Goal: Transaction & Acquisition: Obtain resource

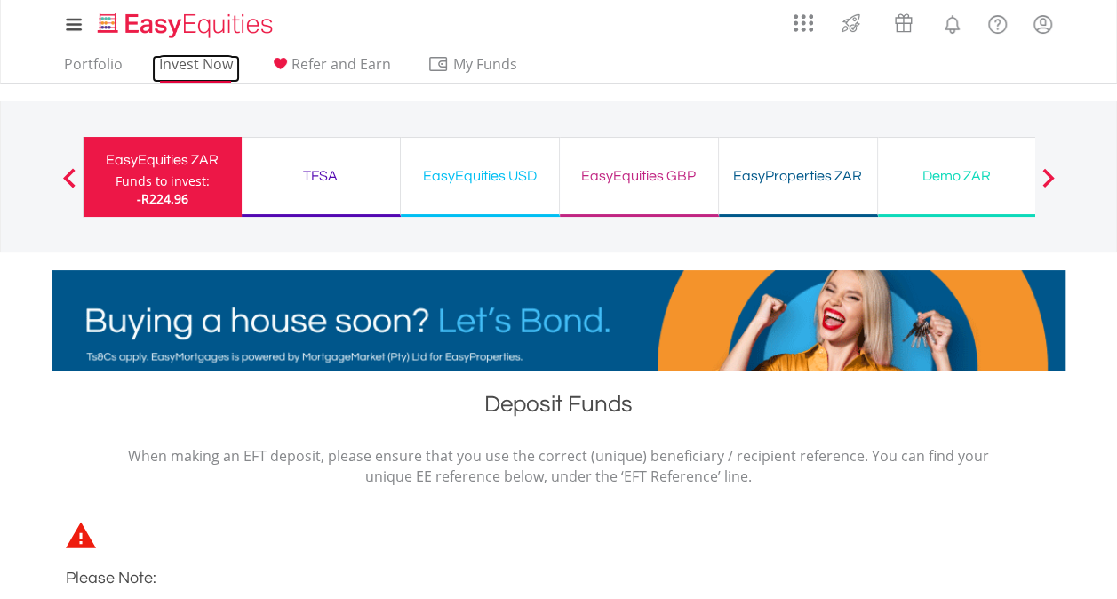
click at [194, 72] on link "Invest Now" at bounding box center [196, 69] width 88 height 28
click at [147, 156] on div "EasyEquities ZAR" at bounding box center [162, 160] width 137 height 25
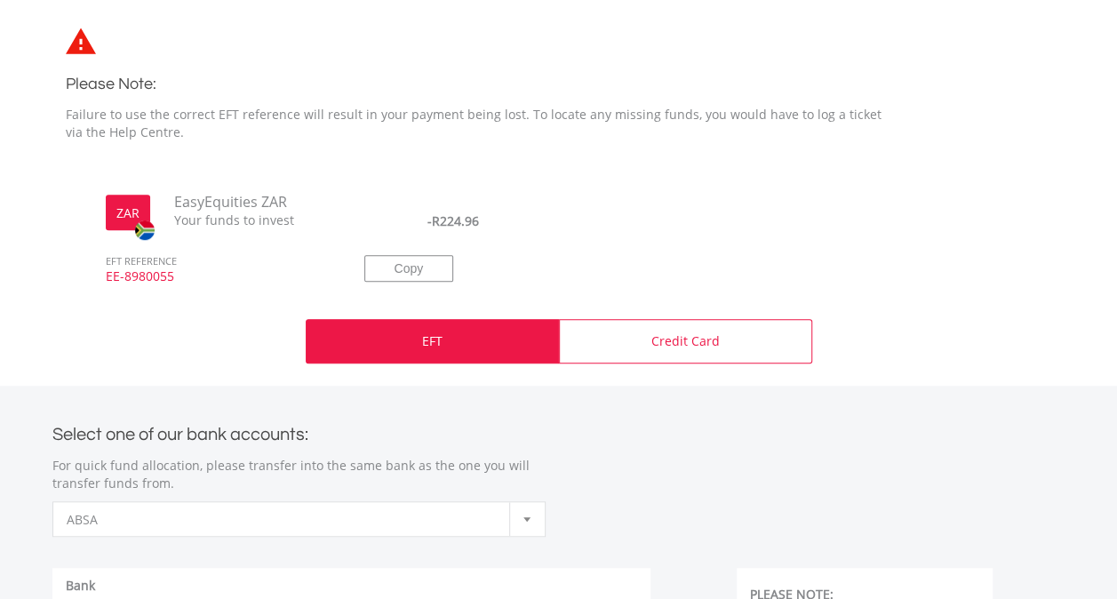
scroll to position [533, 0]
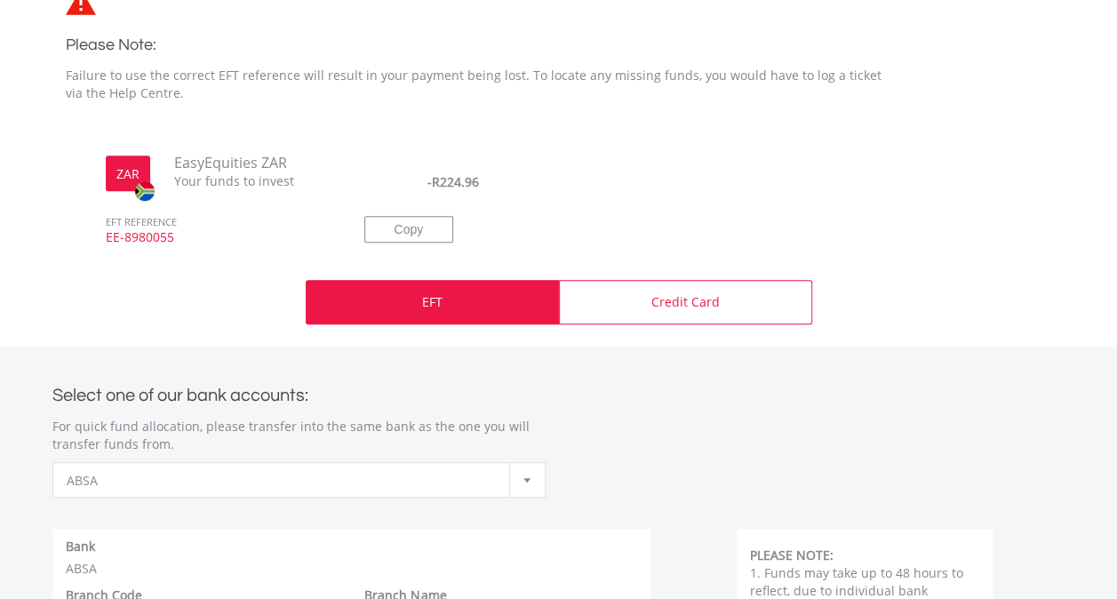
click at [422, 306] on p "EFT" at bounding box center [432, 302] width 20 height 18
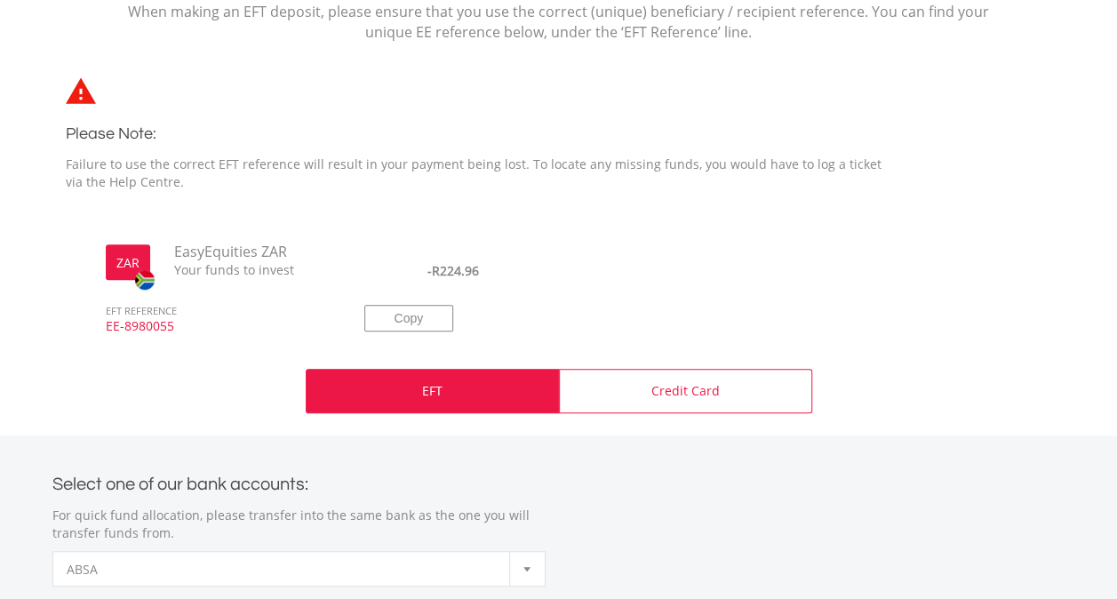
scroll to position [0, 0]
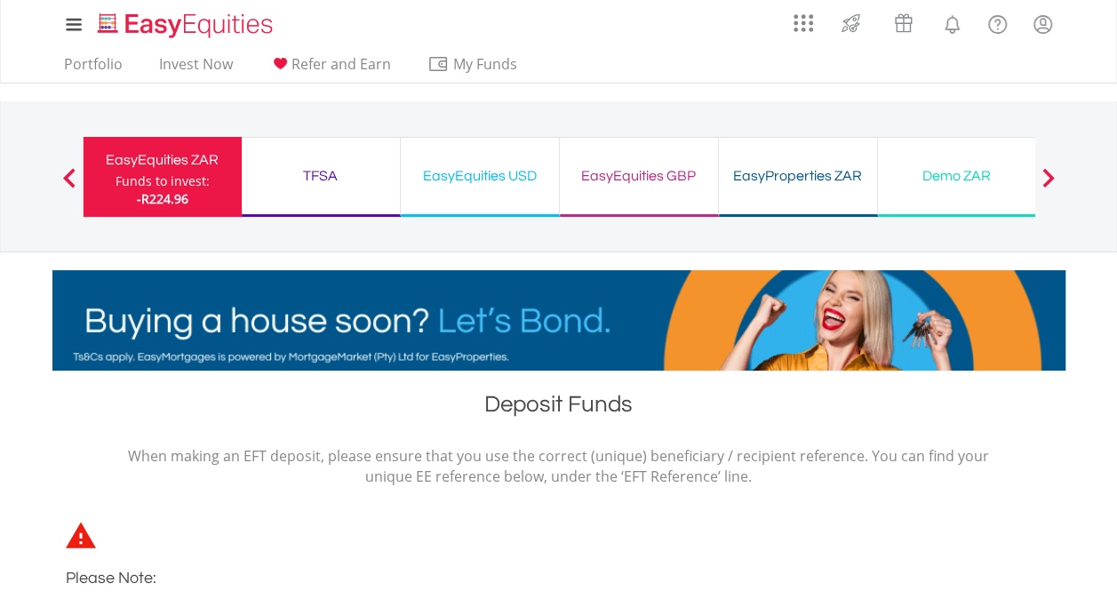
click at [313, 170] on div "TFSA" at bounding box center [320, 176] width 137 height 25
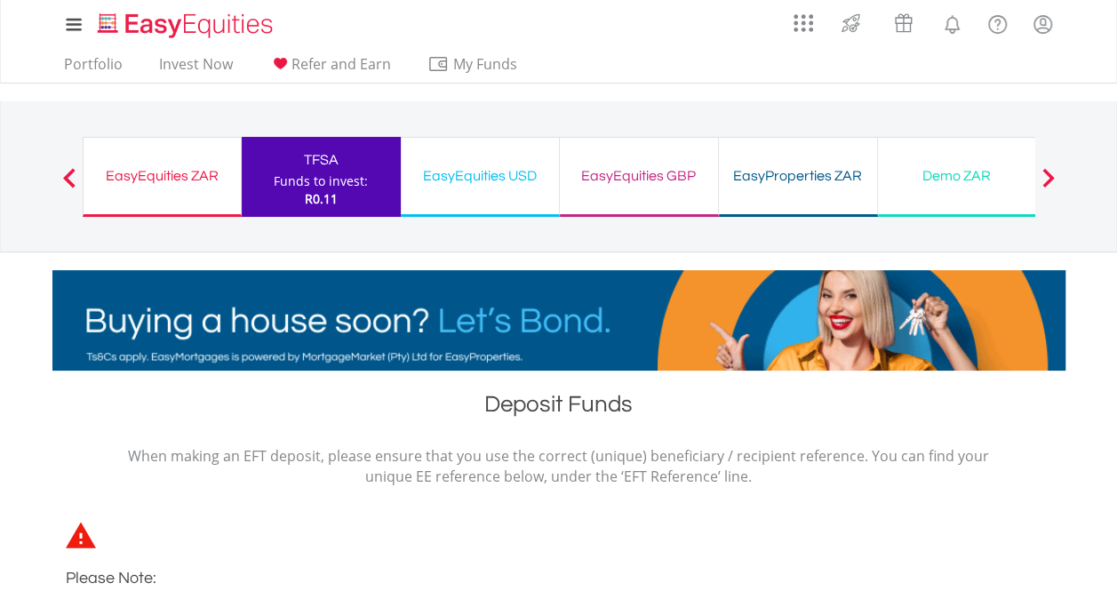
click at [468, 179] on div "EasyEquities USD" at bounding box center [480, 176] width 137 height 25
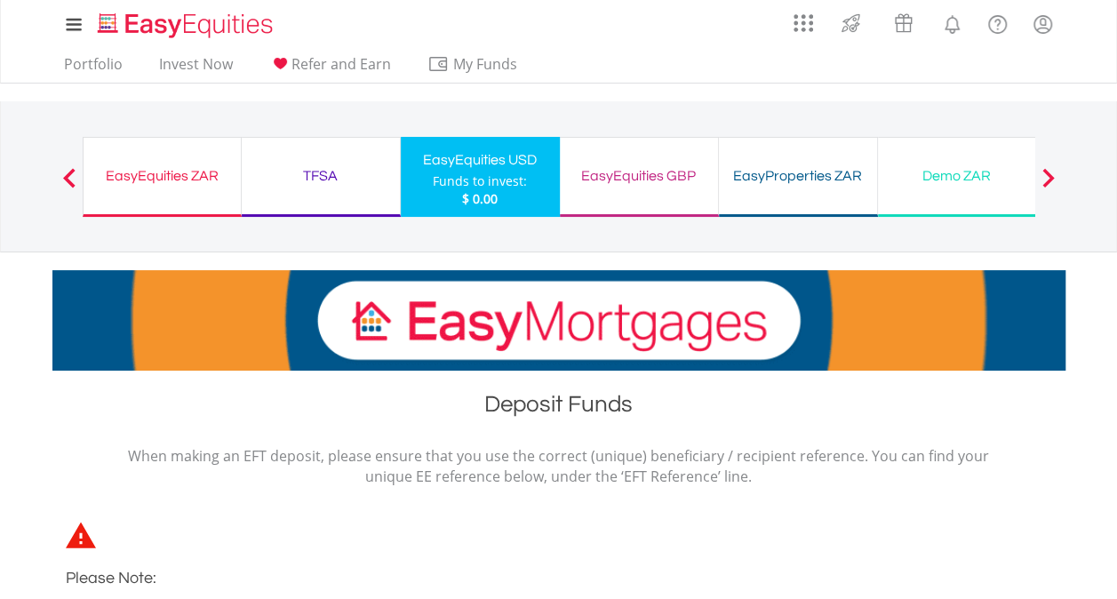
click at [665, 180] on div "EasyEquities GBP" at bounding box center [639, 176] width 137 height 25
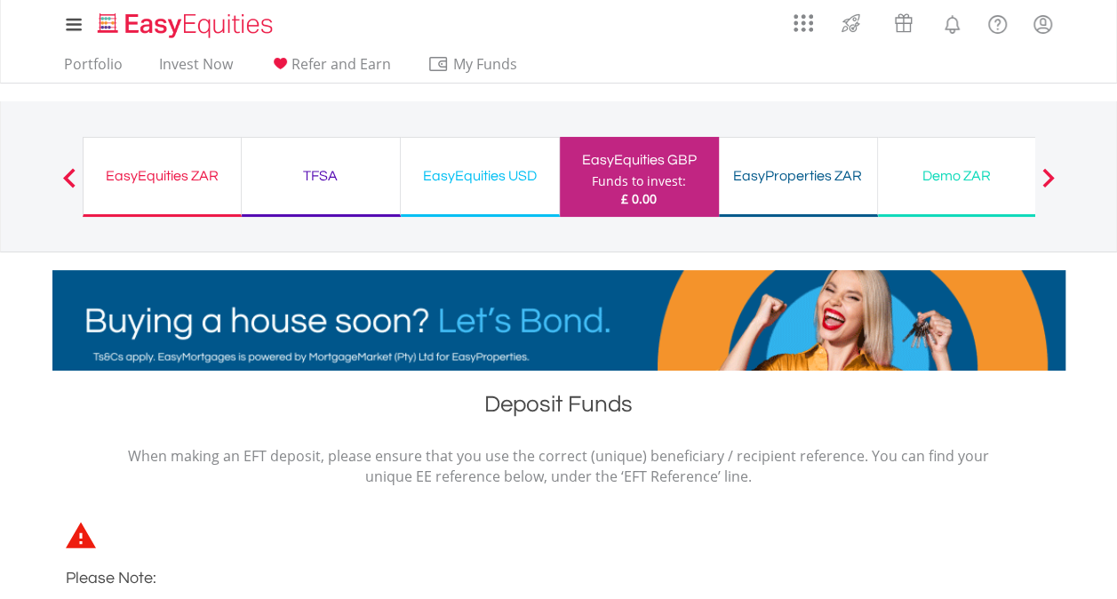
click at [1054, 177] on div at bounding box center [1048, 177] width 36 height 18
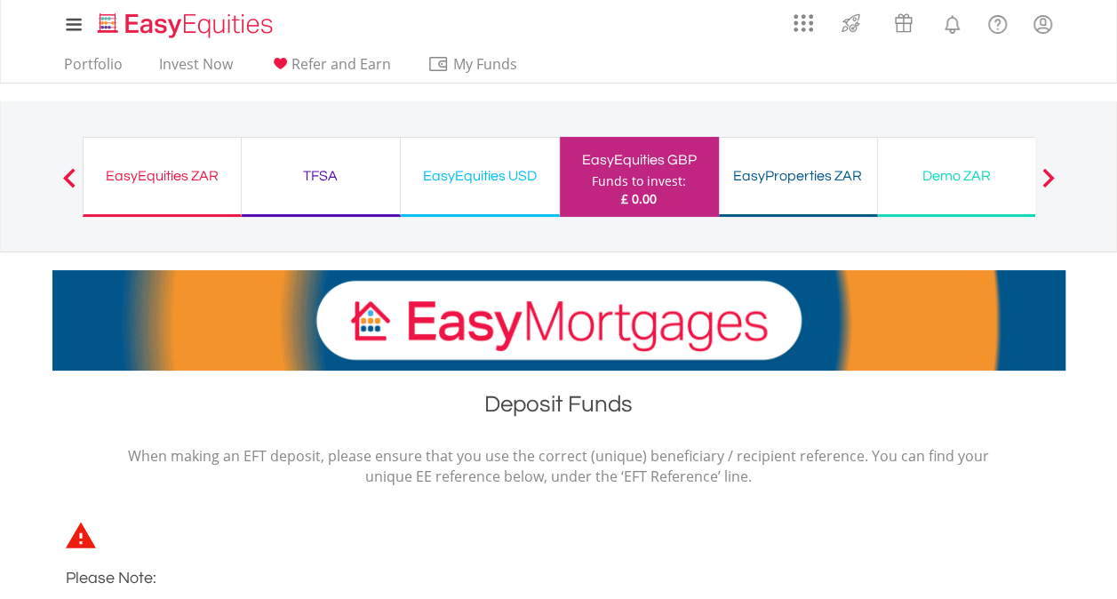
click at [1052, 177] on span at bounding box center [1048, 178] width 12 height 20
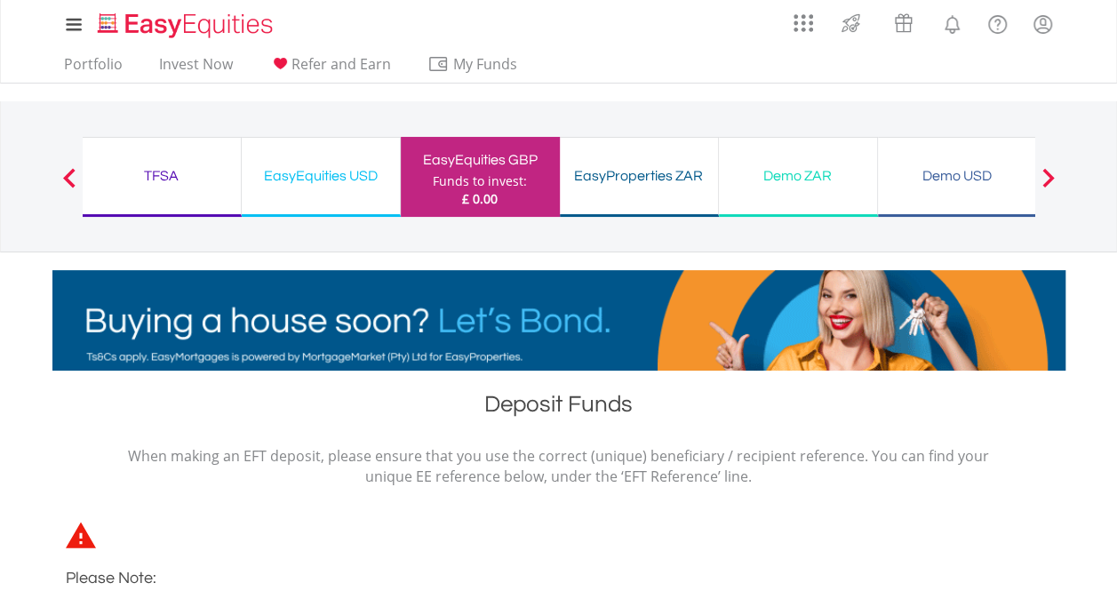
click at [1049, 173] on span at bounding box center [1048, 178] width 12 height 20
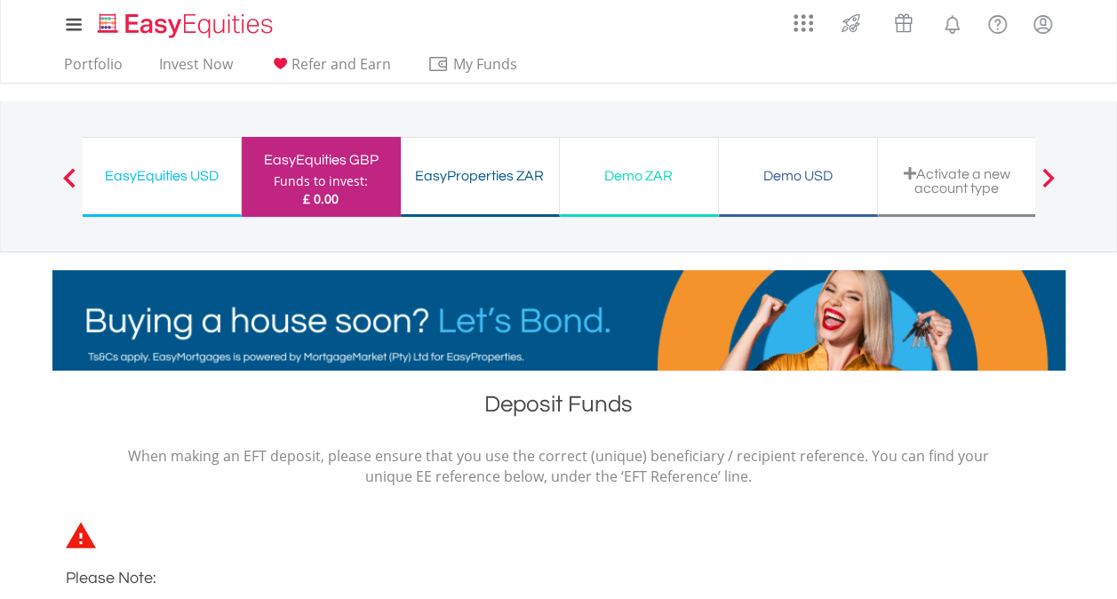
click at [1049, 173] on span at bounding box center [1048, 178] width 12 height 20
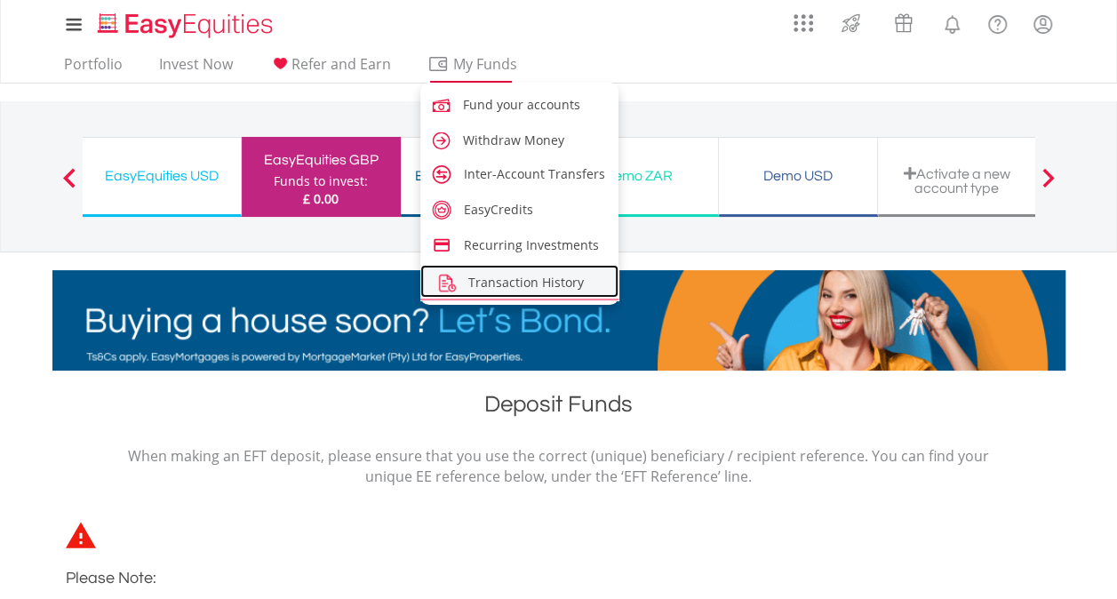
click at [508, 281] on span "Transaction History" at bounding box center [526, 282] width 116 height 17
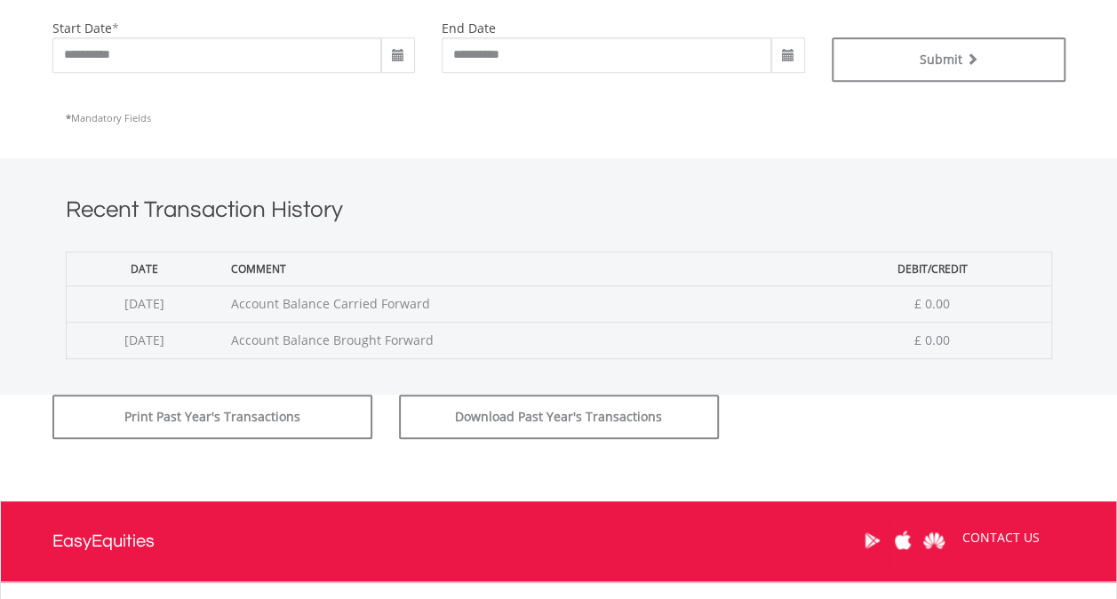
scroll to position [412, 0]
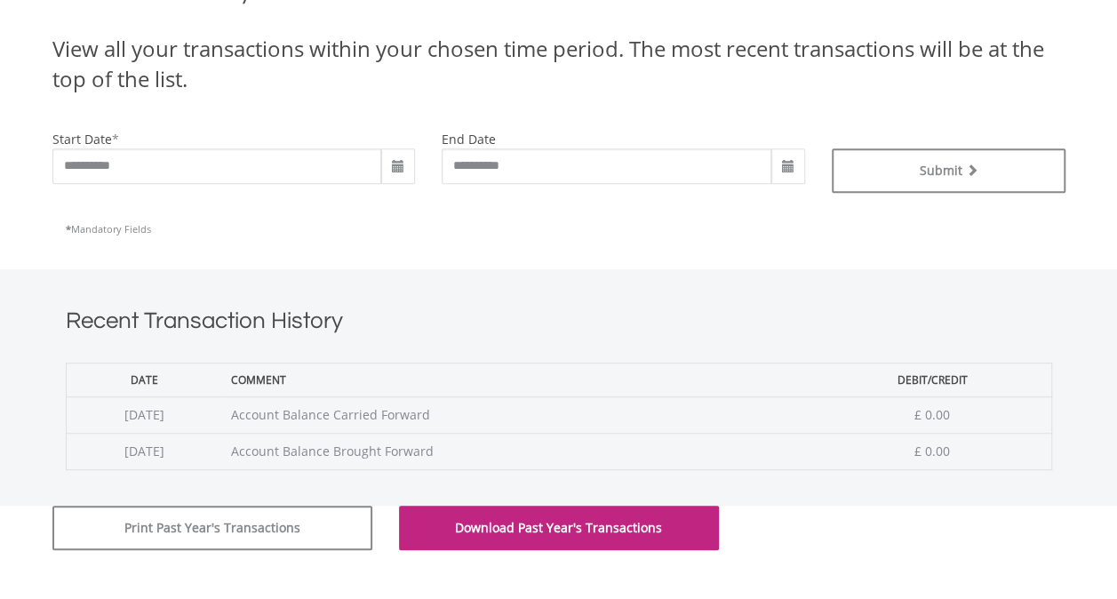
click at [580, 530] on button "Download Past Year's Transactions" at bounding box center [559, 528] width 320 height 44
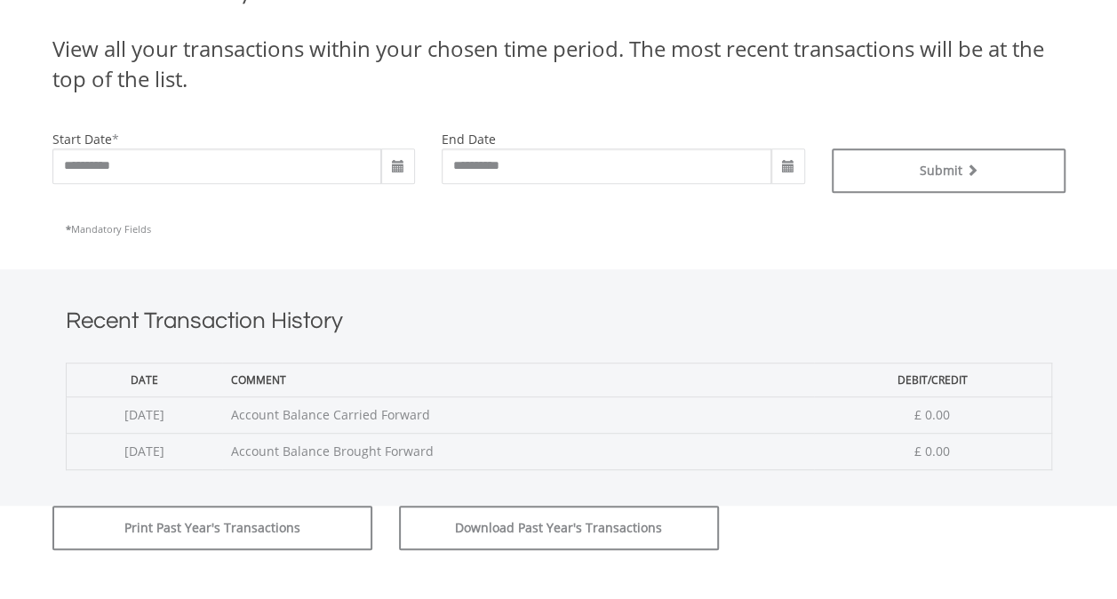
click at [651, 340] on h1 "Recent Transaction History" at bounding box center [559, 325] width 987 height 40
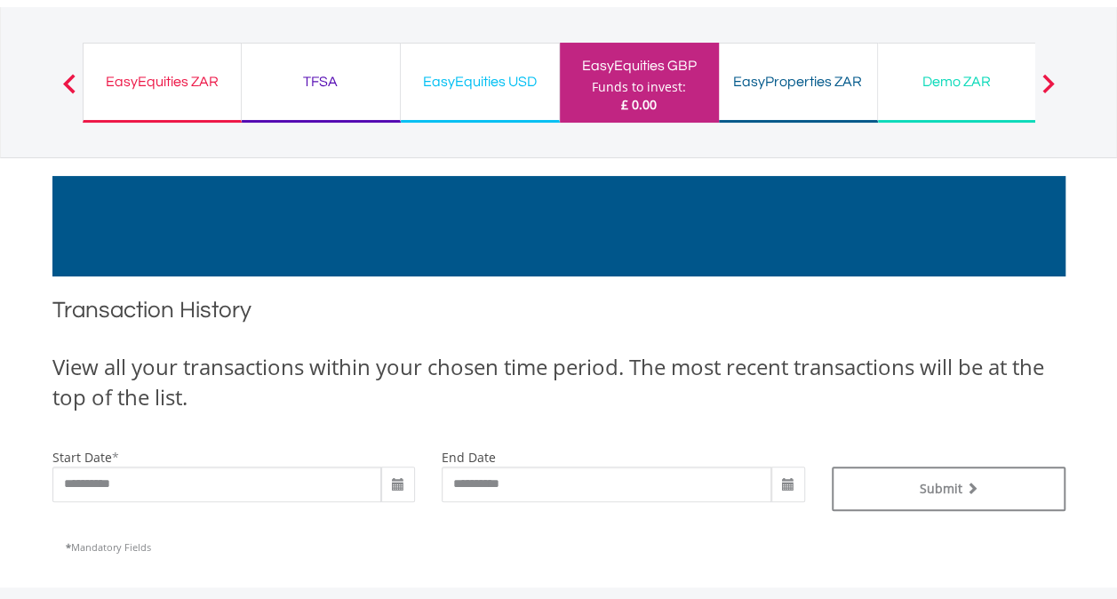
scroll to position [57, 0]
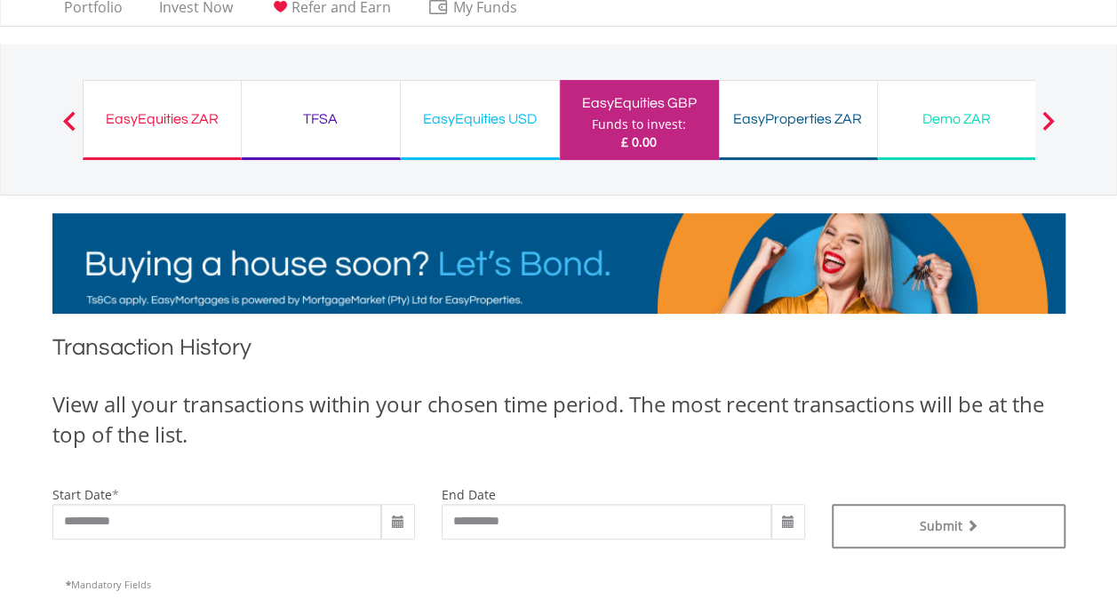
click at [318, 123] on div "TFSA" at bounding box center [320, 119] width 137 height 25
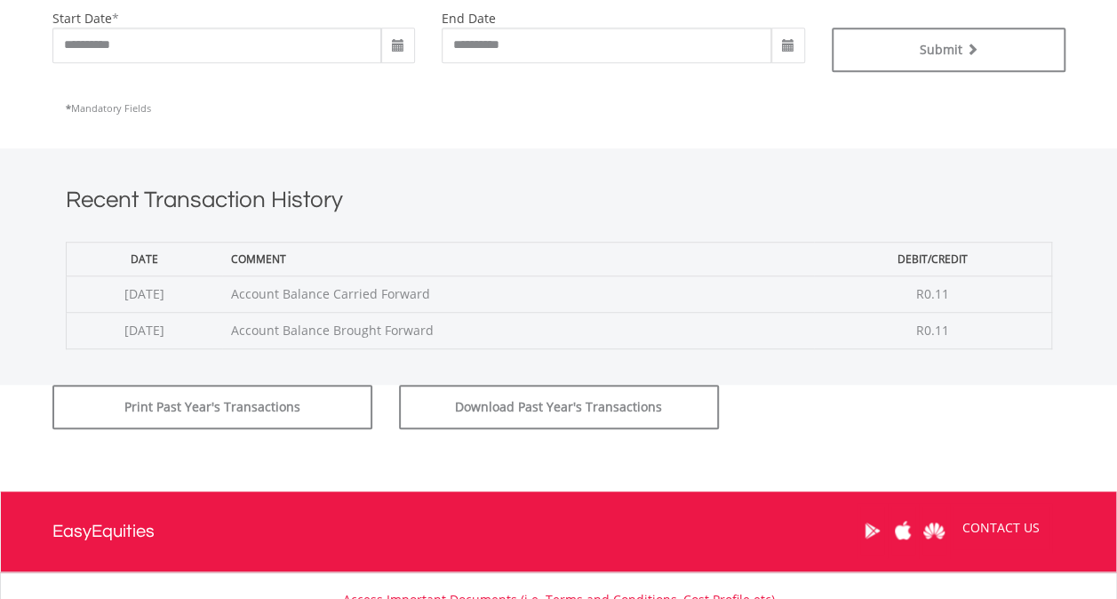
scroll to position [622, 0]
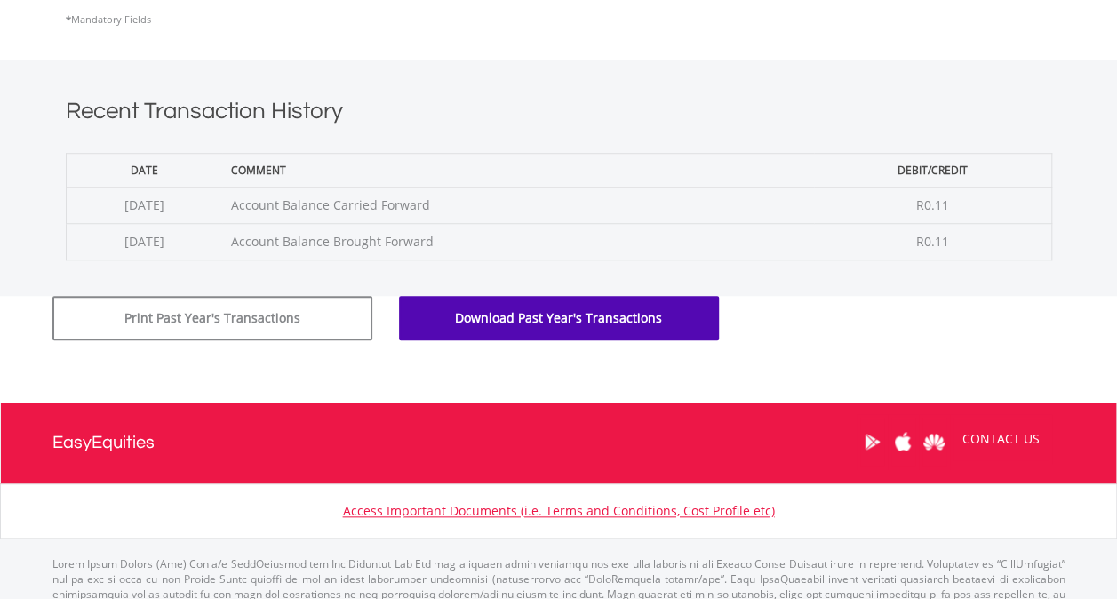
click at [524, 320] on button "Download Past Year's Transactions" at bounding box center [559, 318] width 320 height 44
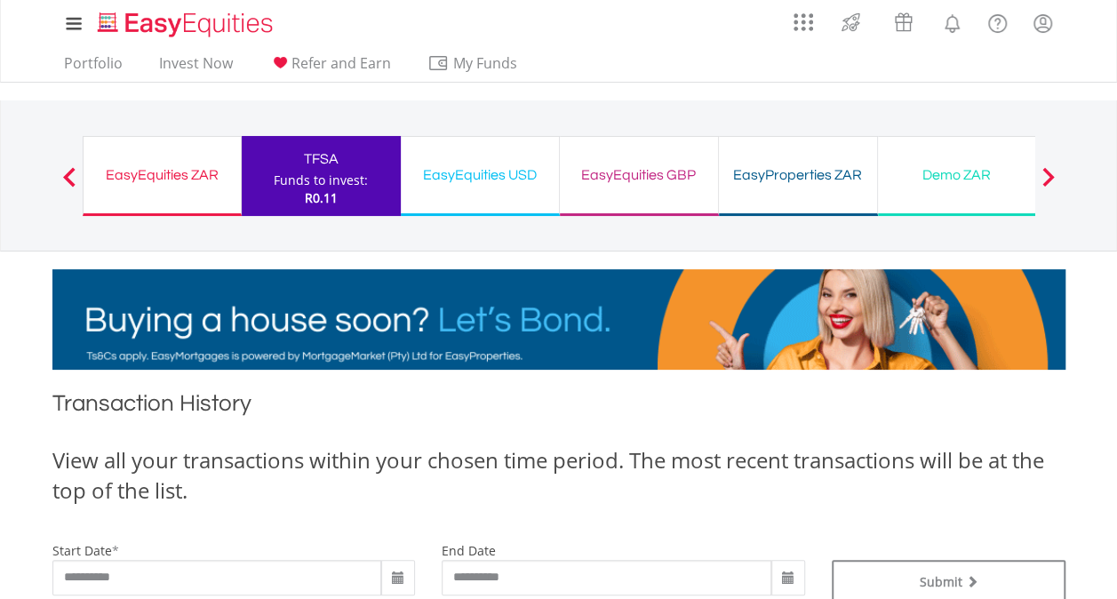
scroll to position [0, 0]
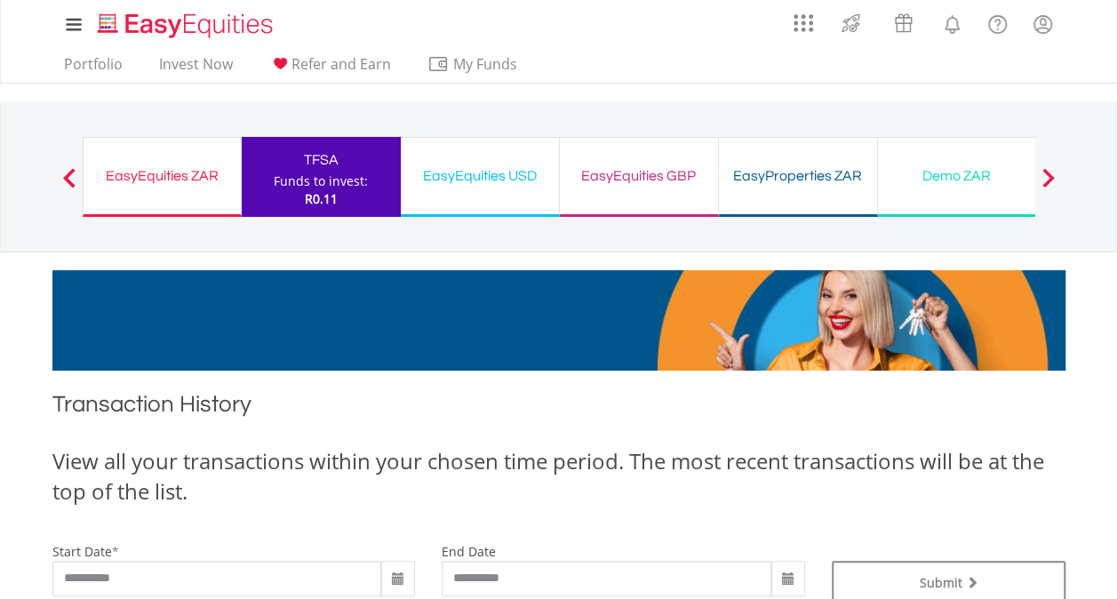
click at [71, 174] on span at bounding box center [69, 178] width 12 height 20
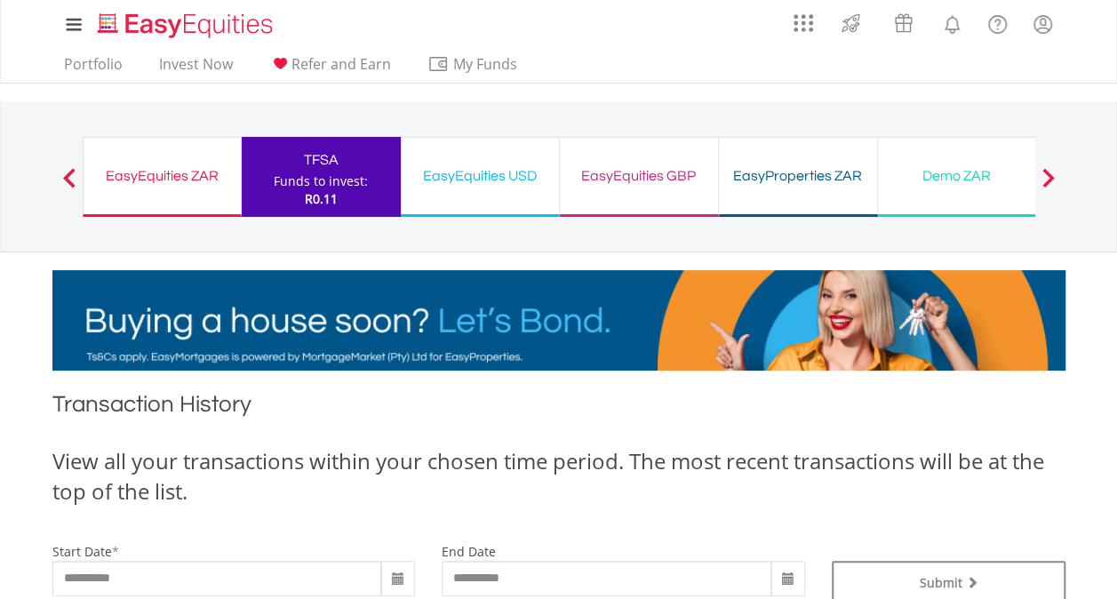
click at [66, 174] on span at bounding box center [69, 178] width 12 height 20
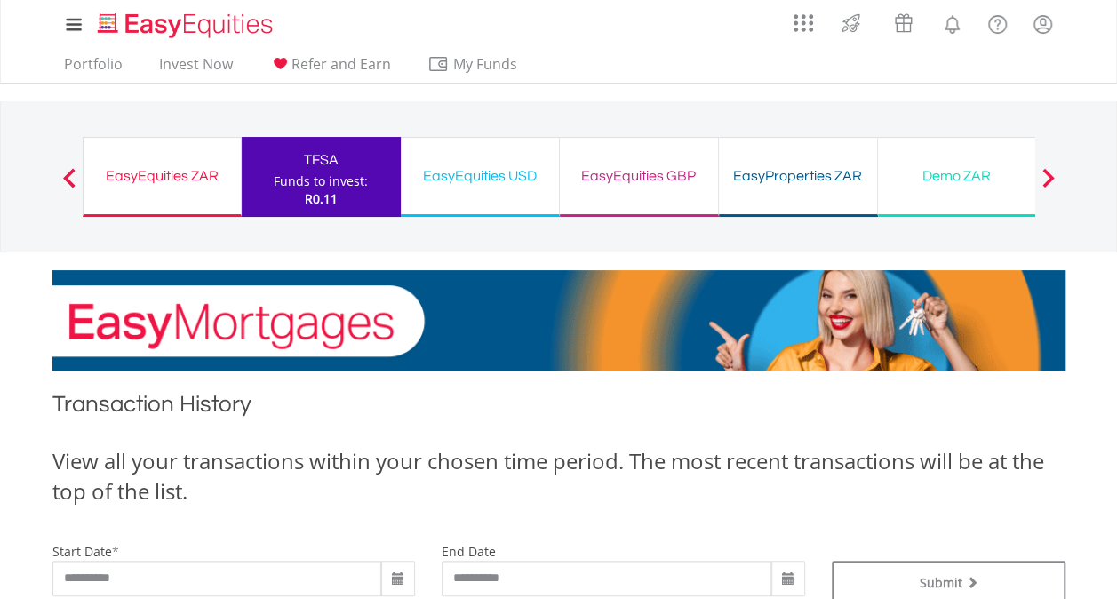
click at [117, 164] on div "EasyEquities ZAR" at bounding box center [162, 176] width 136 height 25
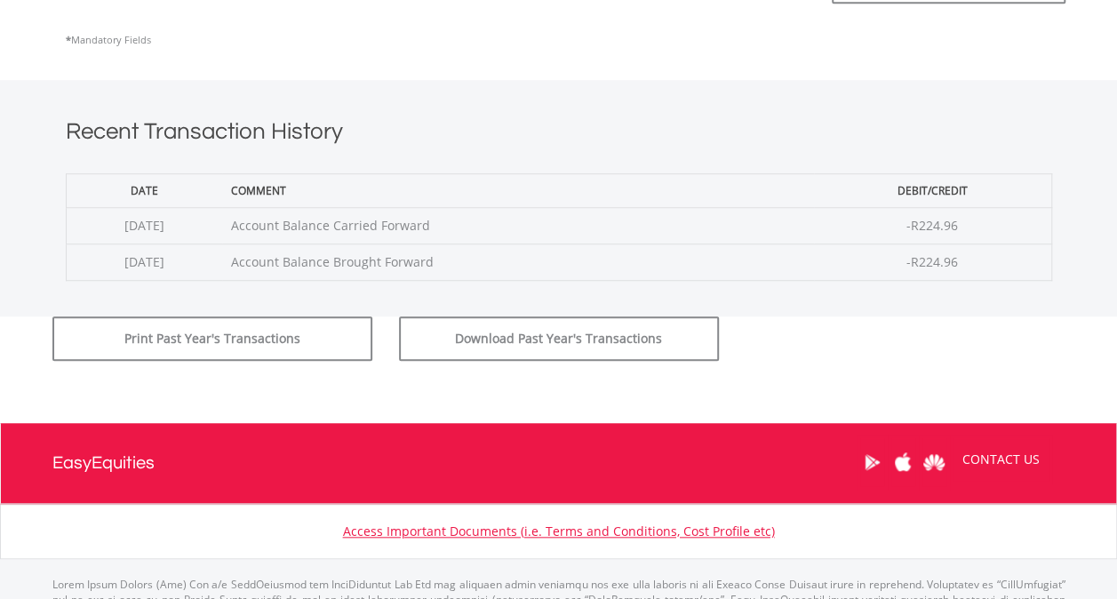
scroll to position [622, 0]
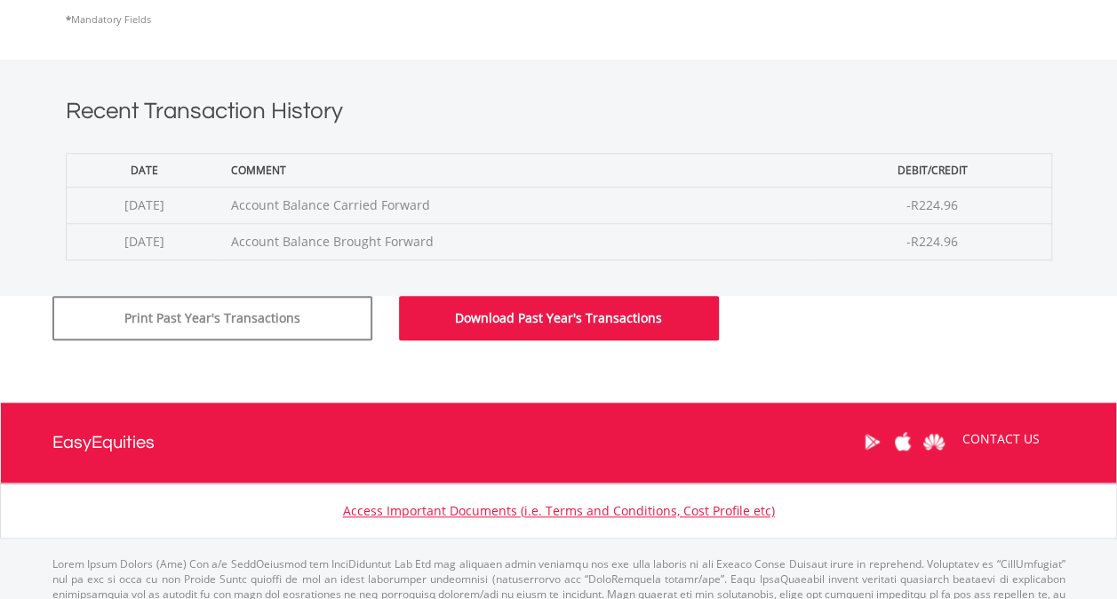
click at [536, 311] on button "Download Past Year's Transactions" at bounding box center [559, 318] width 320 height 44
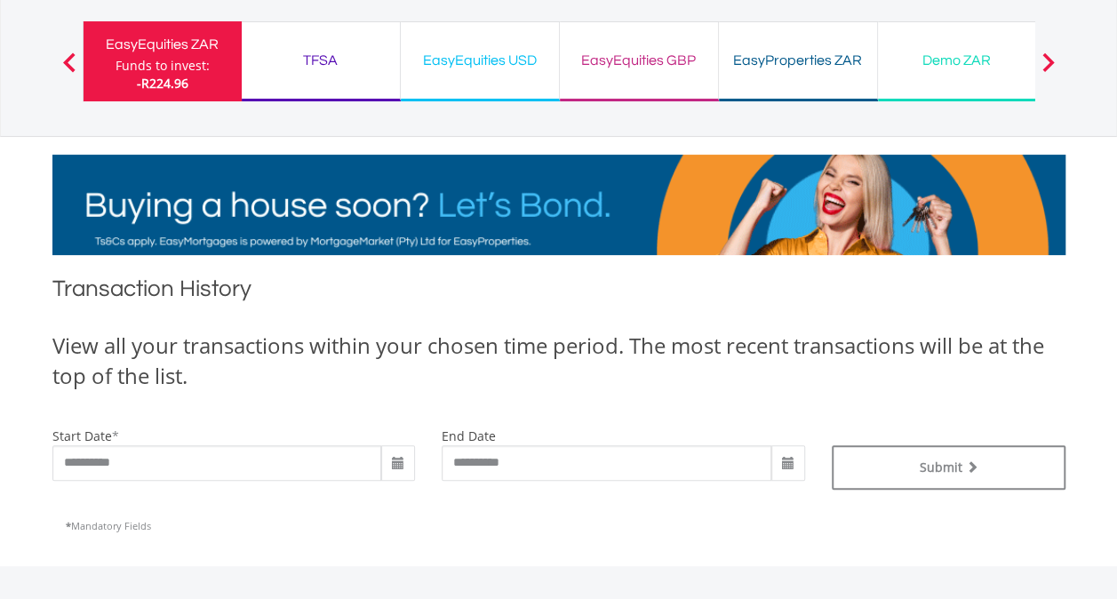
scroll to position [0, 0]
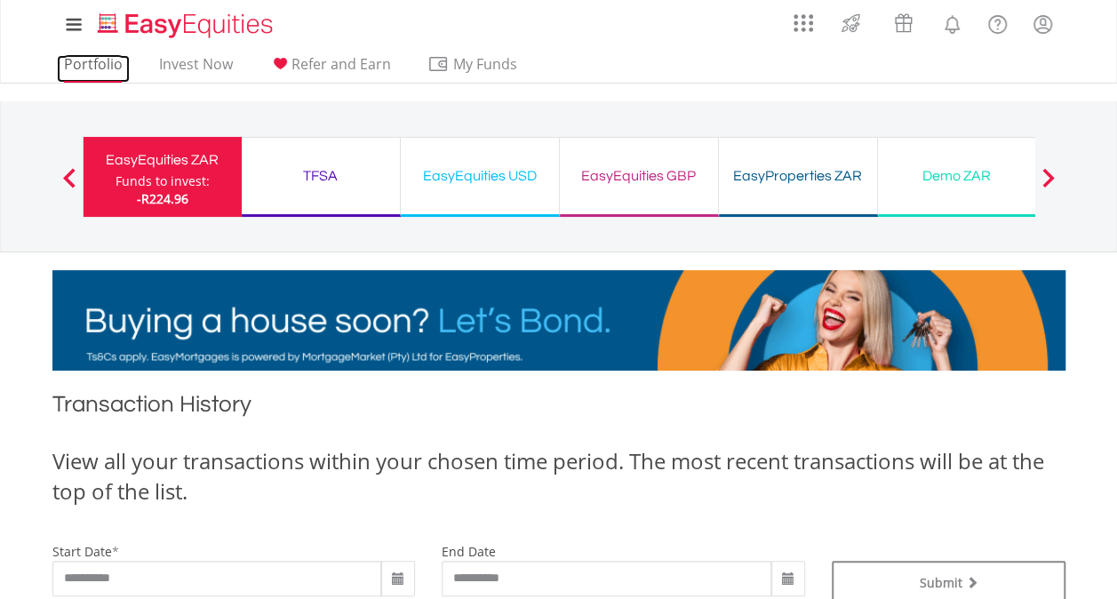
click at [90, 66] on link "Portfolio" at bounding box center [93, 69] width 73 height 28
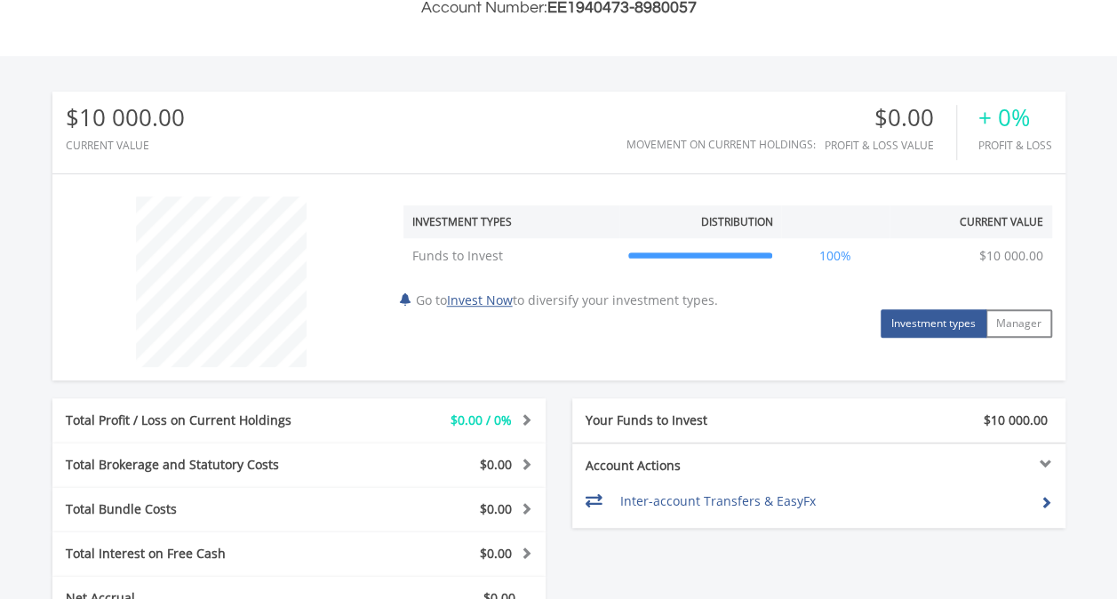
scroll to position [533, 0]
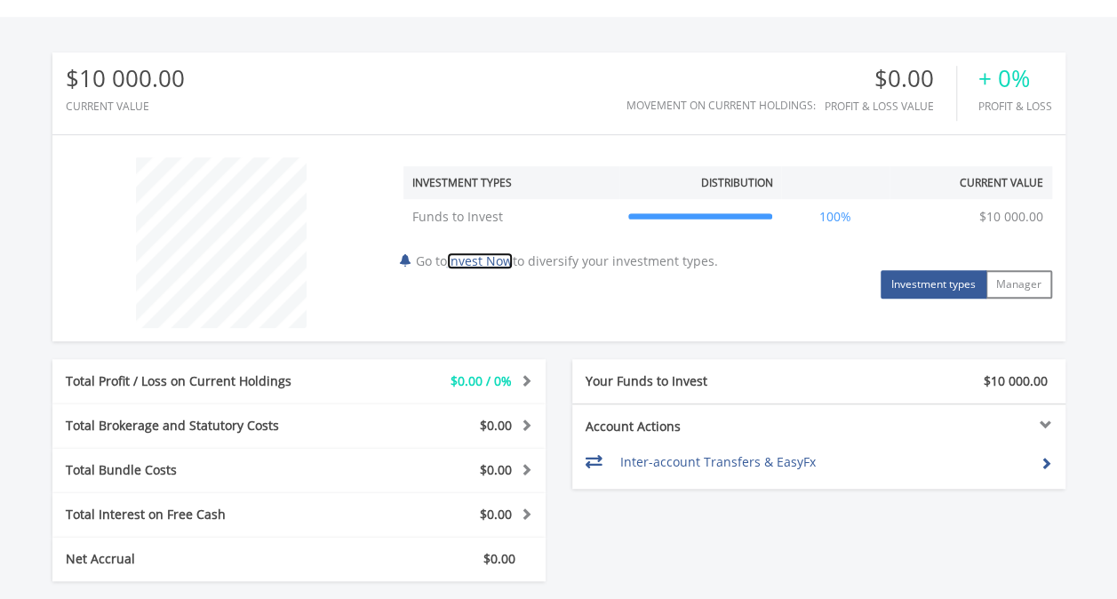
click at [491, 256] on link "Invest Now" at bounding box center [480, 260] width 66 height 17
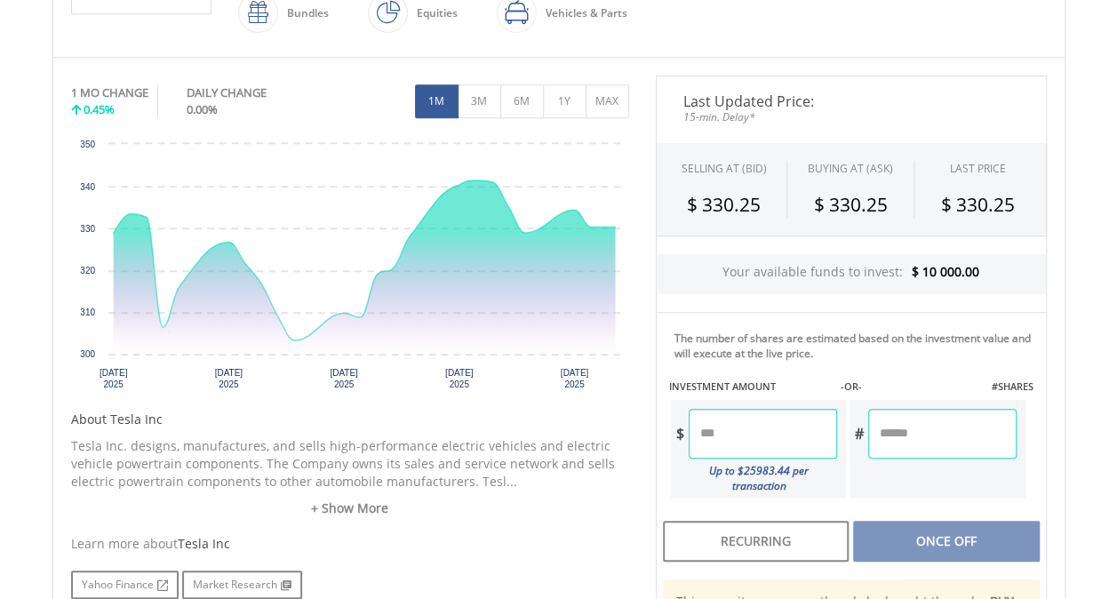
scroll to position [533, 0]
